Goal: Task Accomplishment & Management: Use online tool/utility

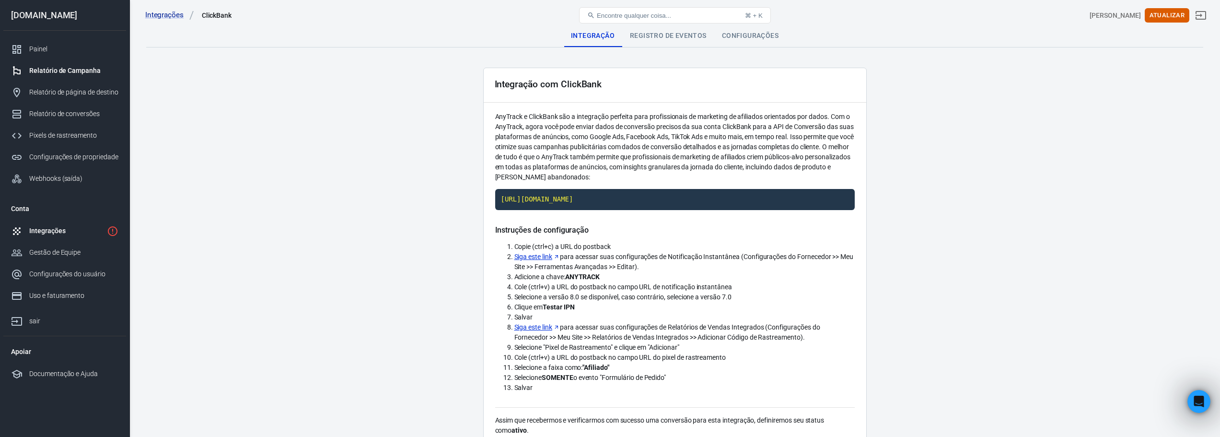
click at [92, 70] on font "Relatório de Campanha" at bounding box center [64, 71] width 71 height 8
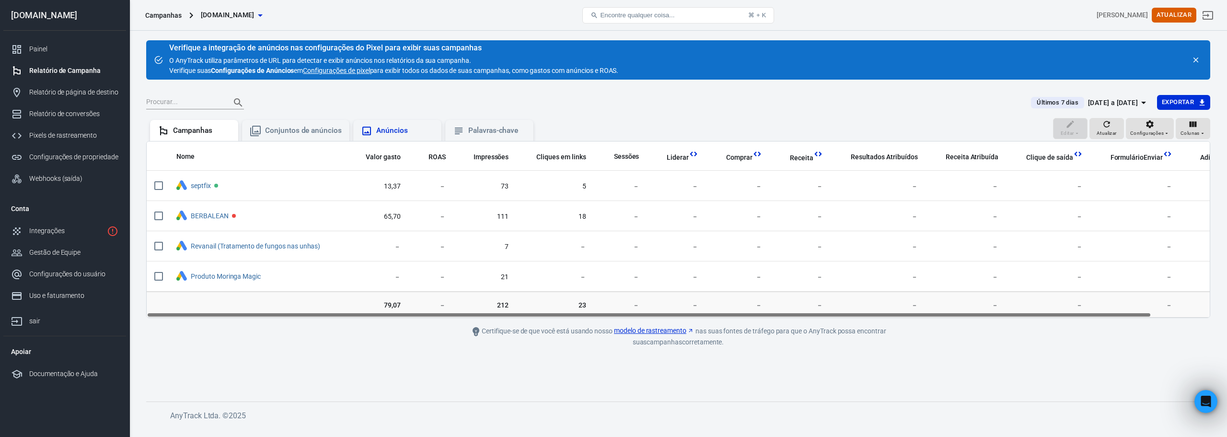
click at [408, 132] on div "Anúncios" at bounding box center [405, 131] width 58 height 10
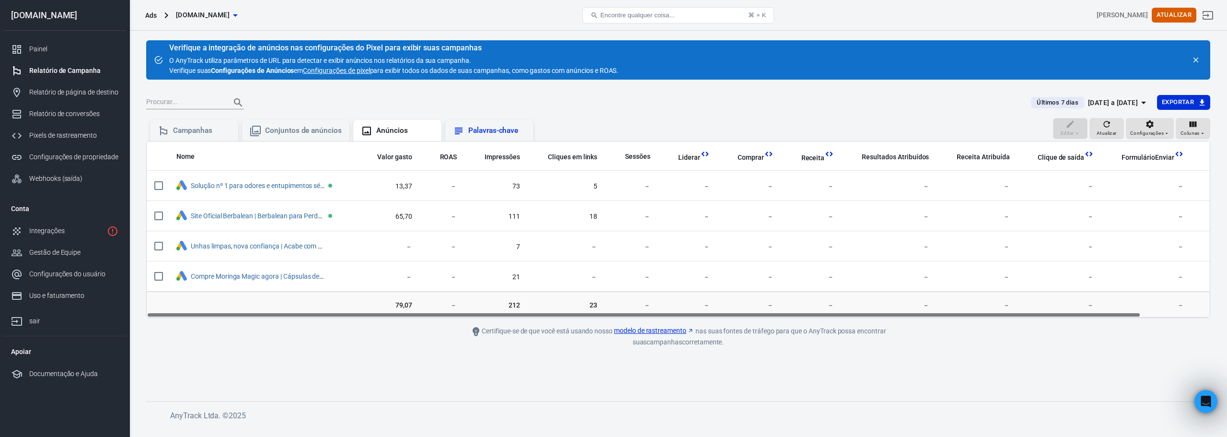
click at [505, 126] on font "Palavras-chave" at bounding box center [493, 131] width 50 height 10
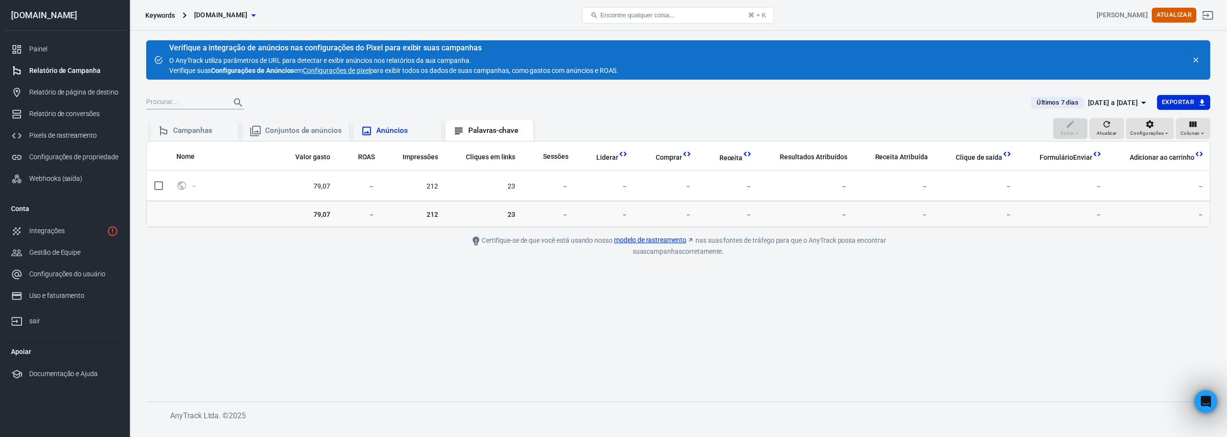
click at [396, 133] on font "Anúncios" at bounding box center [392, 130] width 32 height 9
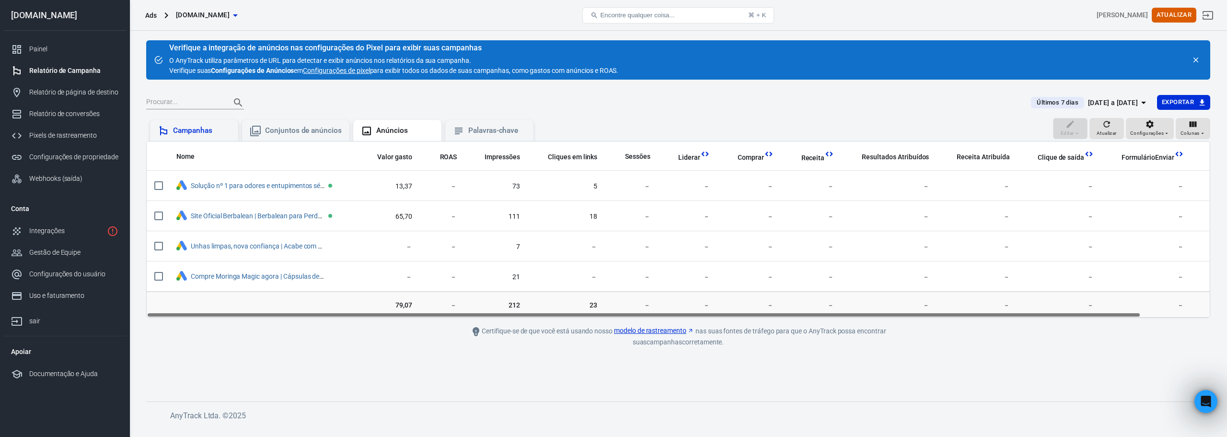
click at [201, 136] on div "Campanhas" at bounding box center [194, 131] width 73 height 12
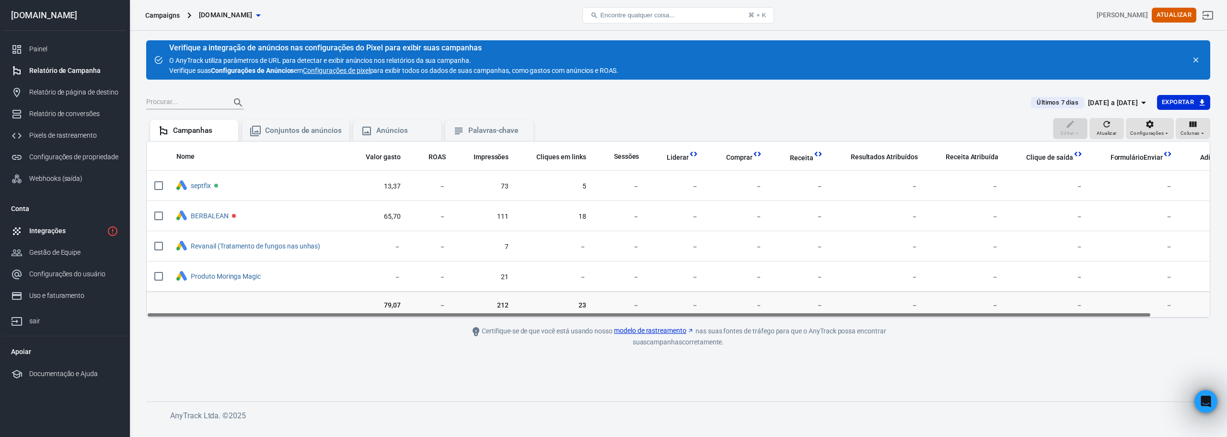
click at [89, 230] on div "Integrações" at bounding box center [66, 231] width 74 height 10
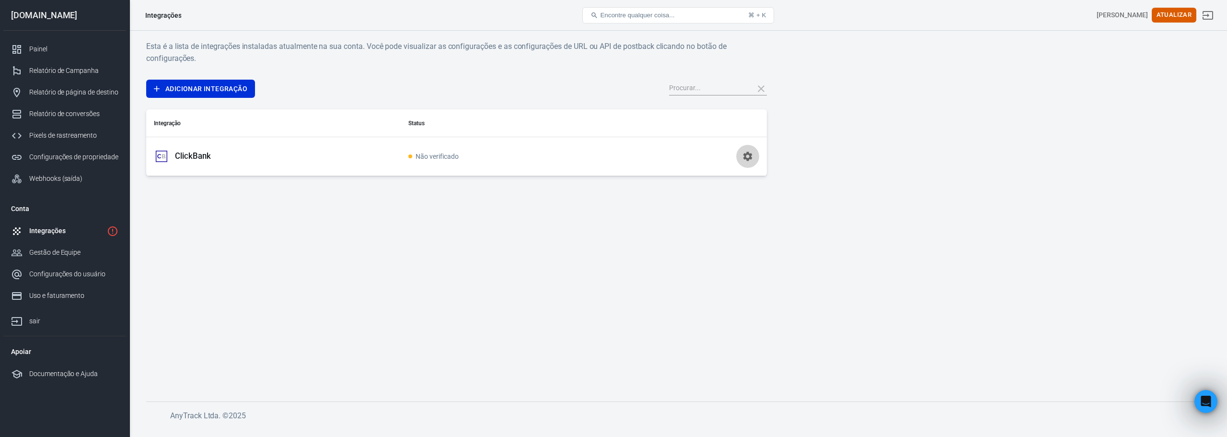
click at [755, 152] on button "button" at bounding box center [747, 156] width 23 height 23
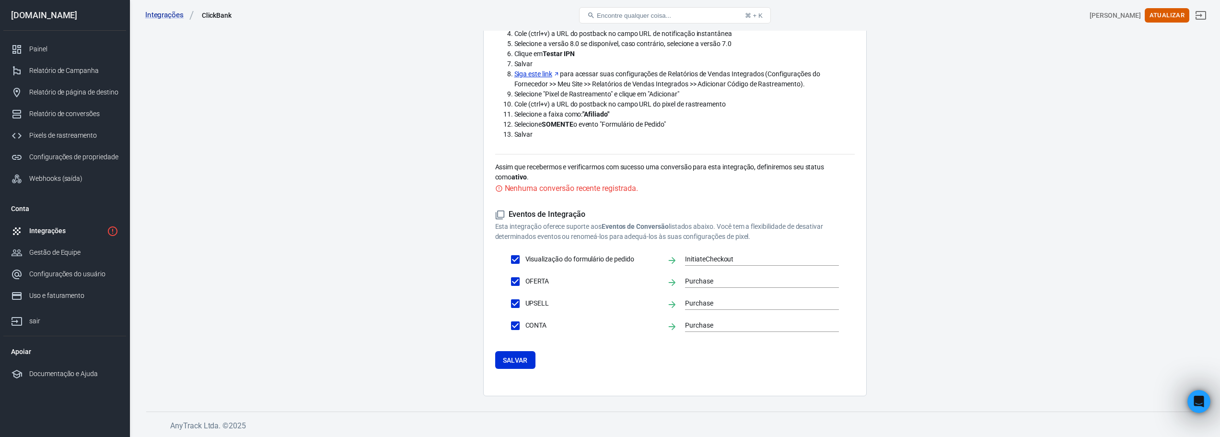
scroll to position [157, 0]
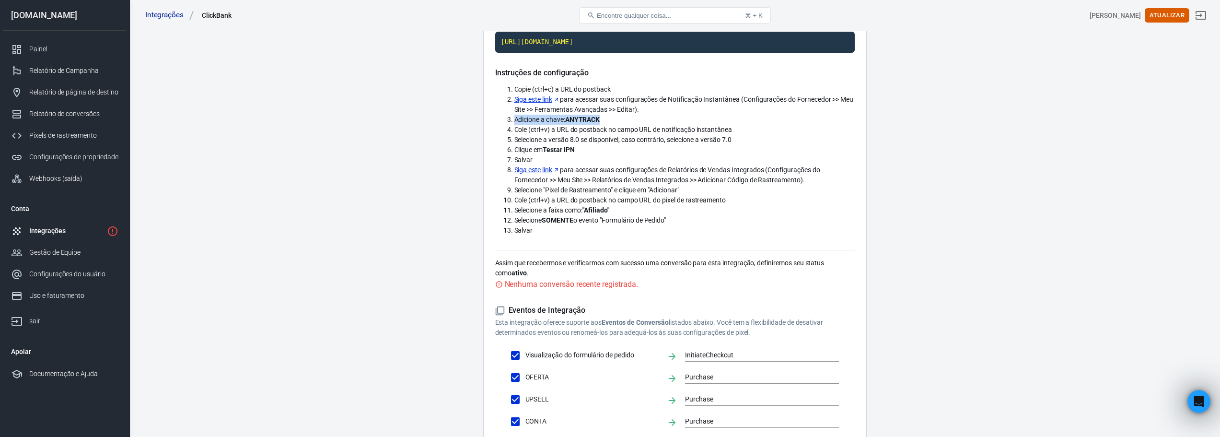
drag, startPoint x: 514, startPoint y: 119, endPoint x: 607, endPoint y: 122, distance: 93.0
click at [607, 122] on li "Adicione a chave: ANYTRACK" at bounding box center [684, 120] width 340 height 10
copy span "Adicione a chave: ANYTRACK"
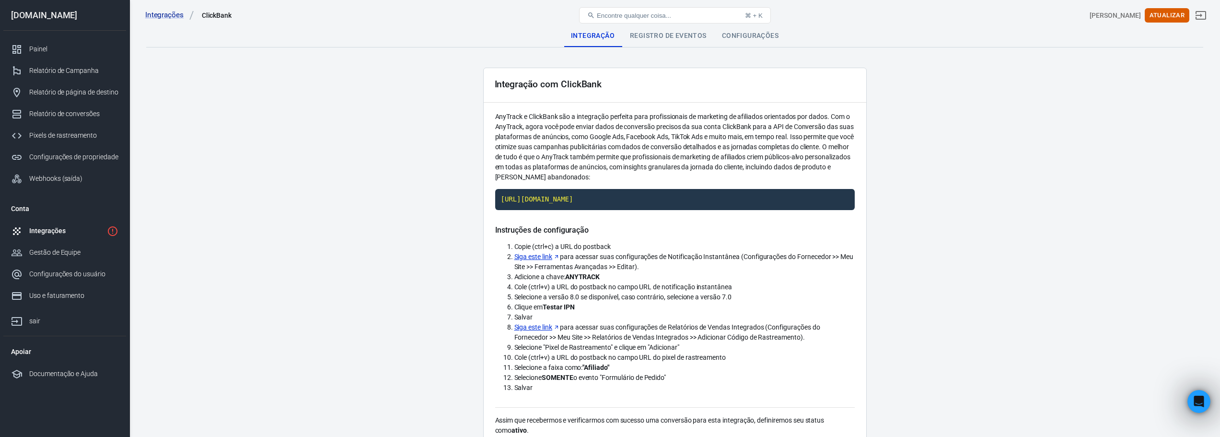
click at [83, 230] on div "Integrações" at bounding box center [66, 231] width 74 height 10
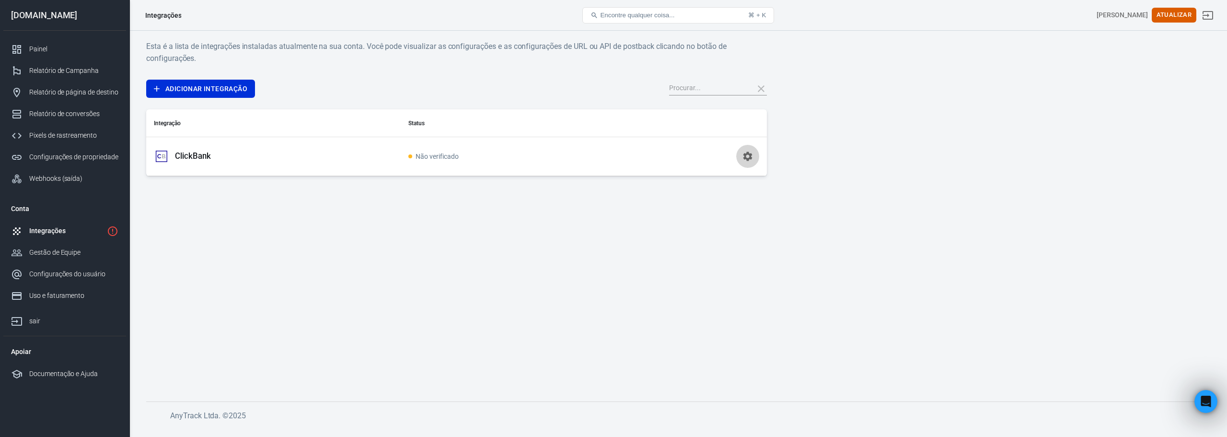
click at [750, 156] on icon "button" at bounding box center [747, 155] width 9 height 9
